Goal: Information Seeking & Learning: Compare options

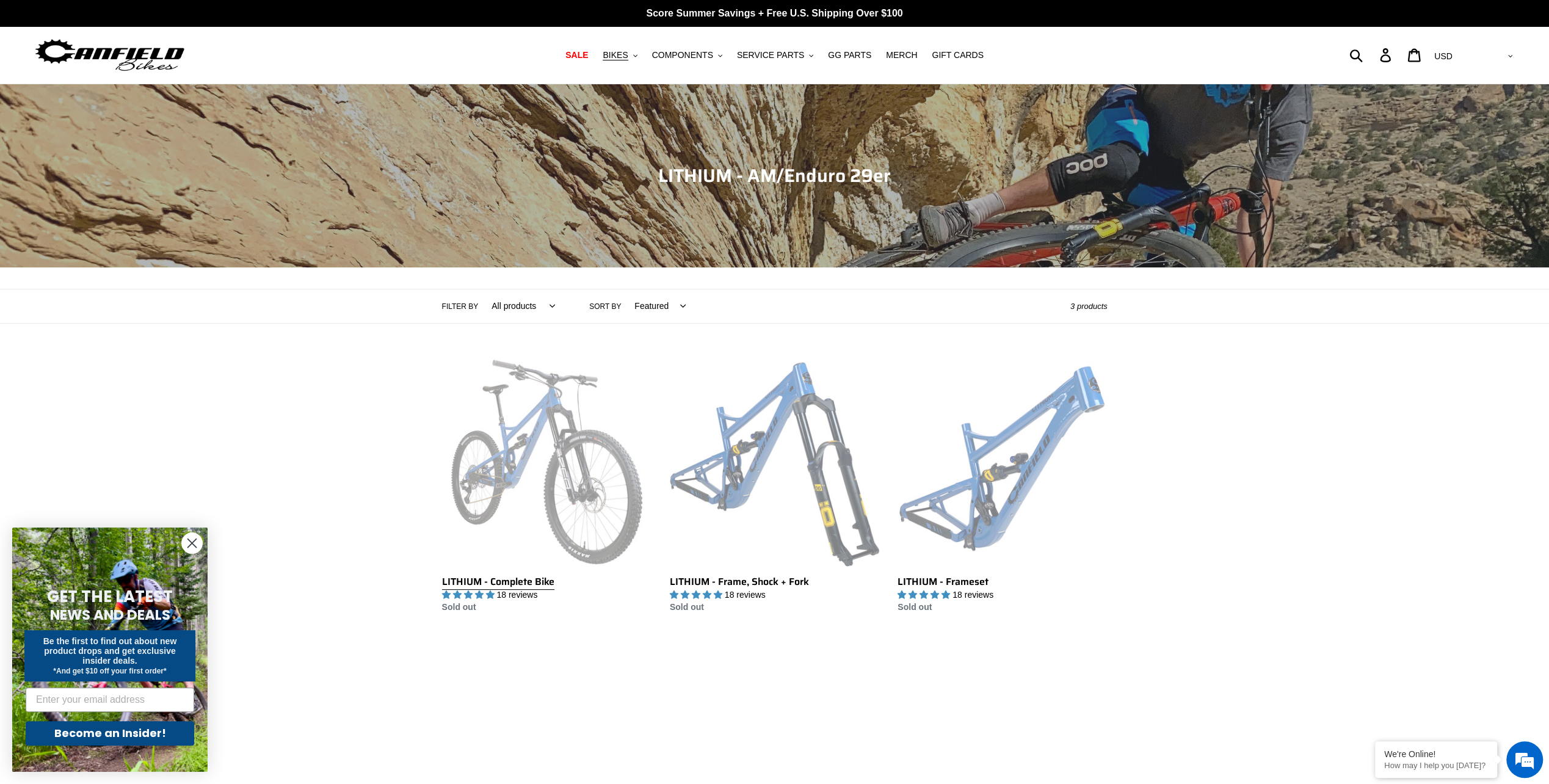
click at [503, 507] on link "LITHIUM - Complete Bike" at bounding box center [547, 486] width 209 height 257
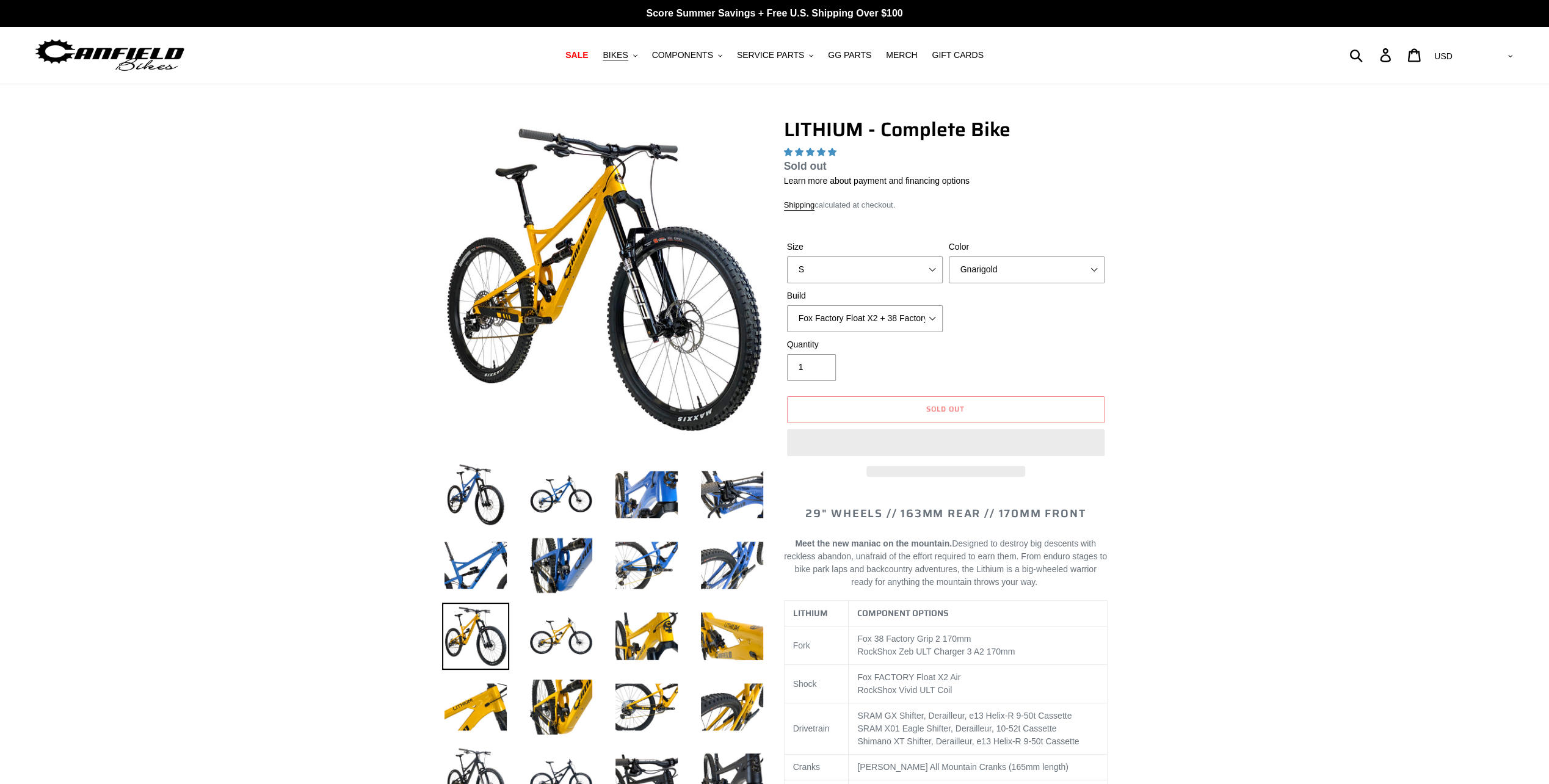
select select "highest-rating"
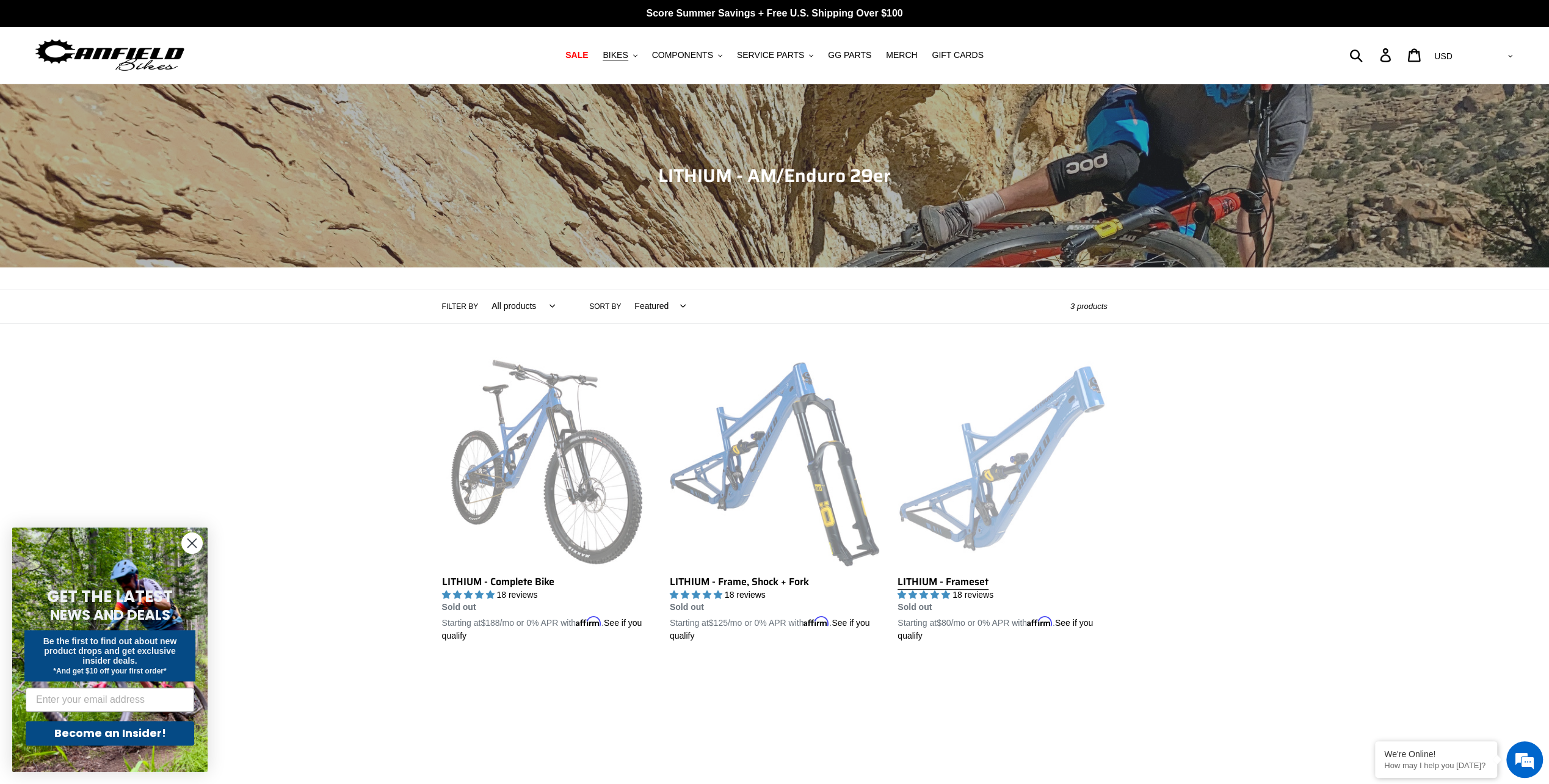
click at [961, 477] on link "LITHIUM - Frameset" at bounding box center [1002, 500] width 209 height 286
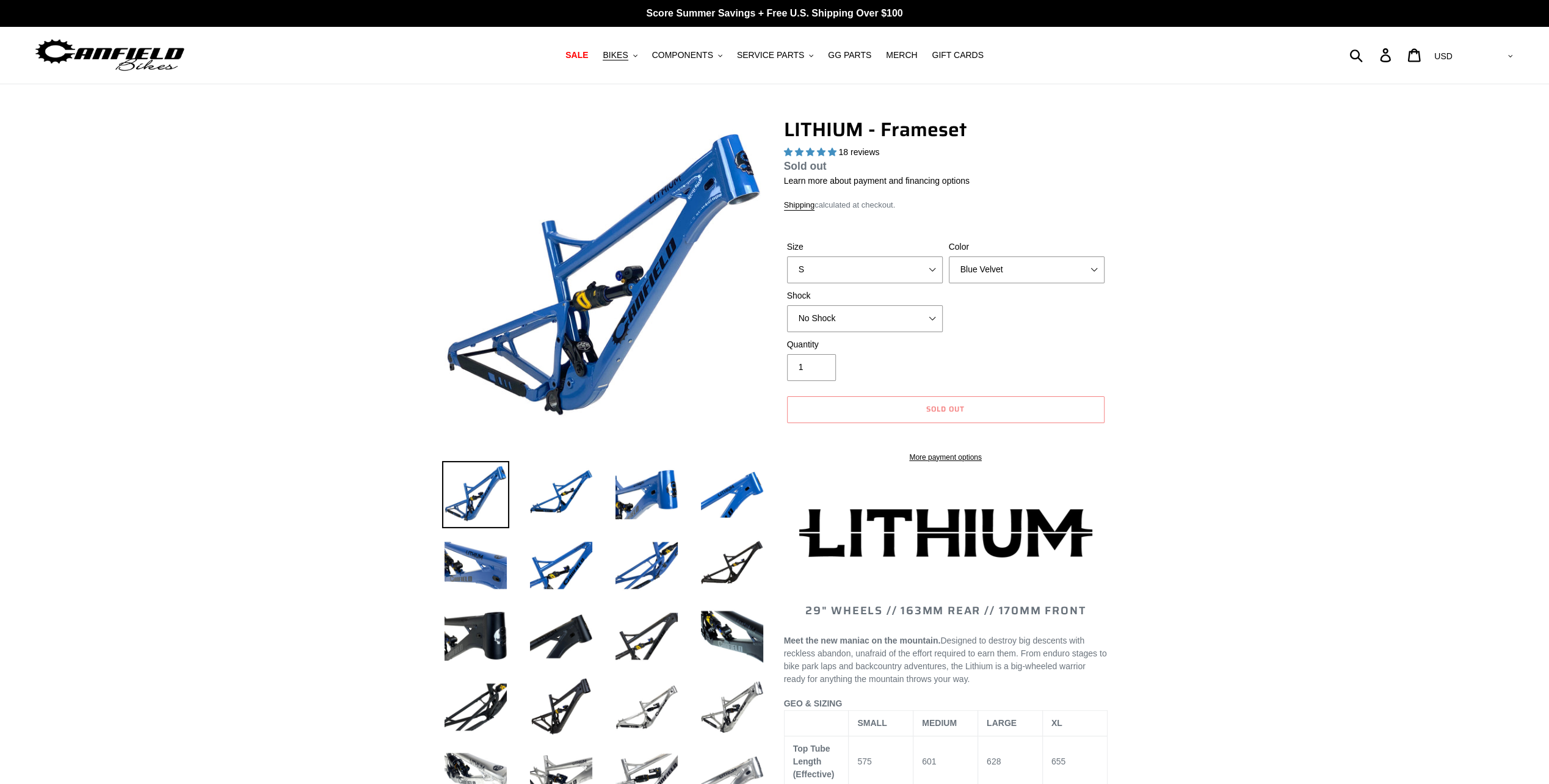
select select "highest-rating"
